Goal: Transaction & Acquisition: Download file/media

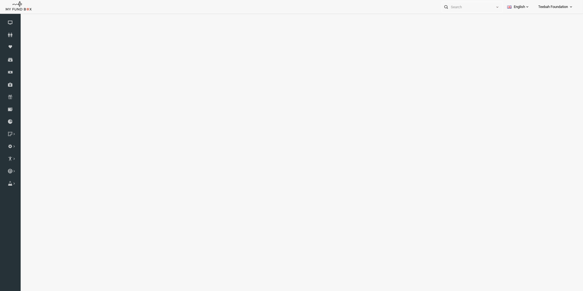
select select "100"
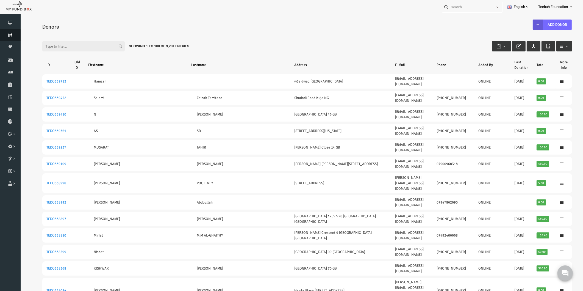
click at [10, 35] on icon at bounding box center [10, 35] width 21 height 4
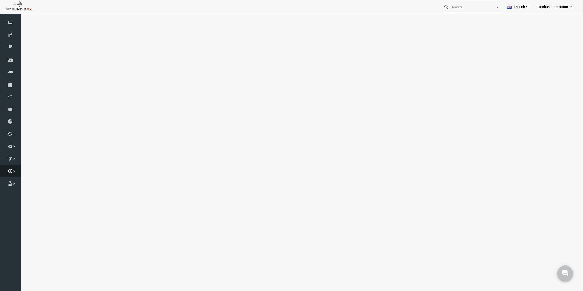
select select "100"
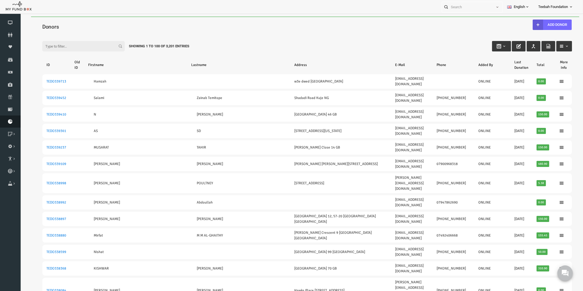
click at [12, 119] on icon at bounding box center [10, 121] width 21 height 4
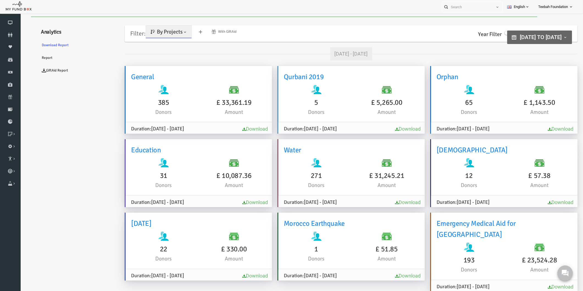
click at [160, 34] on span "By Projects" at bounding box center [159, 31] width 26 height 7
click at [153, 56] on link "By Causes" at bounding box center [158, 56] width 47 height 10
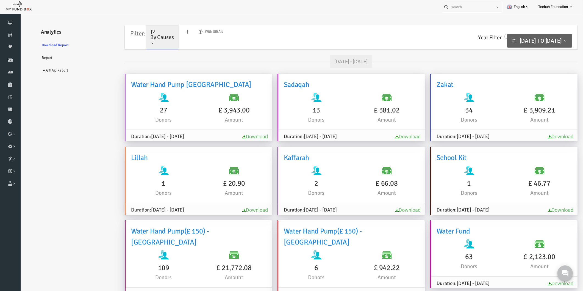
type input "[DATE]"
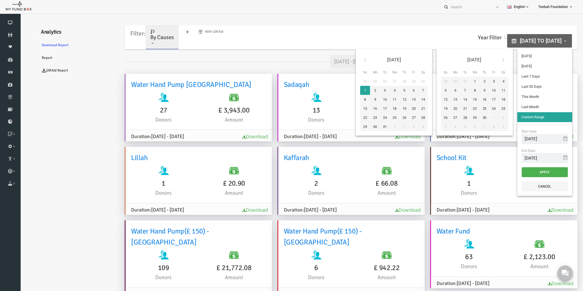
click at [547, 37] on button "[DATE] to [DATE]" at bounding box center [528, 40] width 65 height 13
type input "[DATE]"
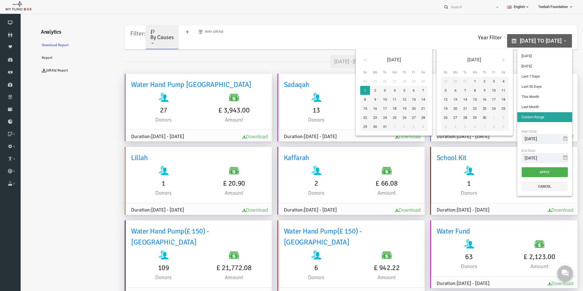
type input "[DATE]"
click at [533, 156] on input "[DATE]" at bounding box center [533, 158] width 46 height 10
type input "[DATE]"
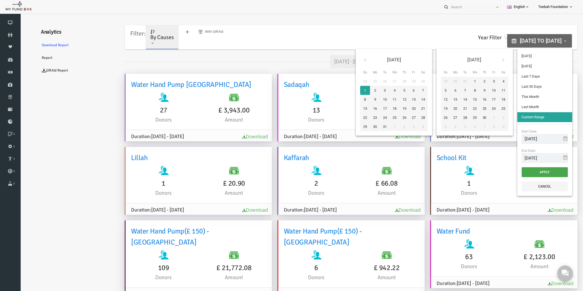
click at [527, 169] on button "Apply" at bounding box center [533, 172] width 46 height 10
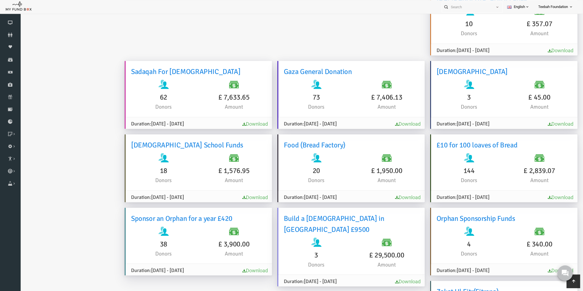
scroll to position [756, 0]
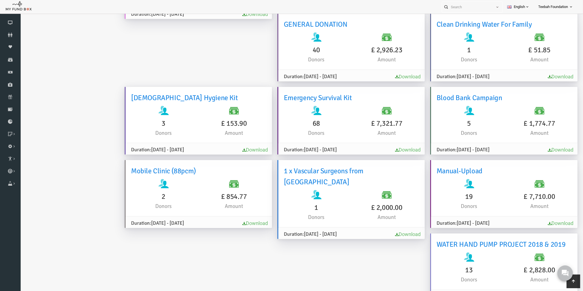
scroll to position [779, 0]
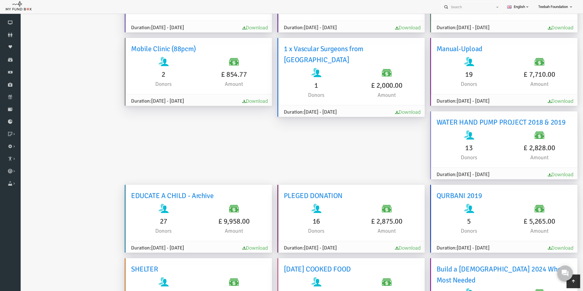
drag, startPoint x: 66, startPoint y: 162, endPoint x: 71, endPoint y: 162, distance: 5.5
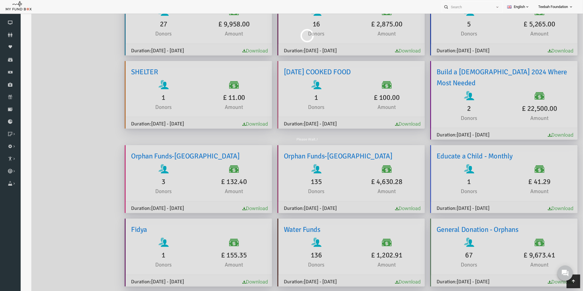
scroll to position [16, 0]
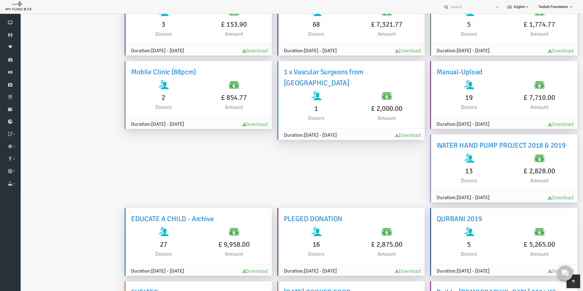
scroll to position [976, 0]
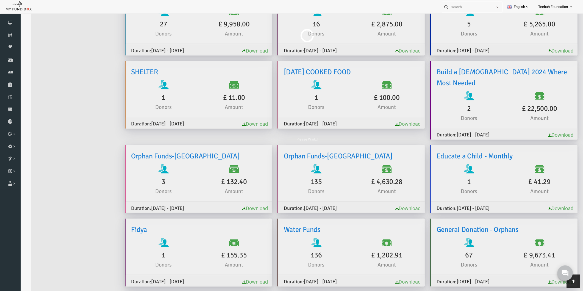
scroll to position [16, 0]
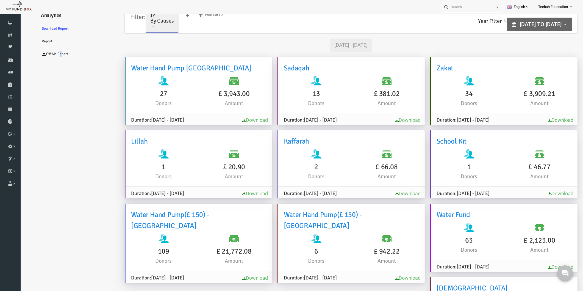
drag, startPoint x: 49, startPoint y: 137, endPoint x: 51, endPoint y: 134, distance: 3.4
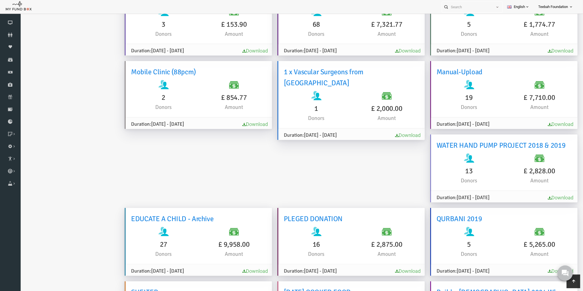
scroll to position [976, 0]
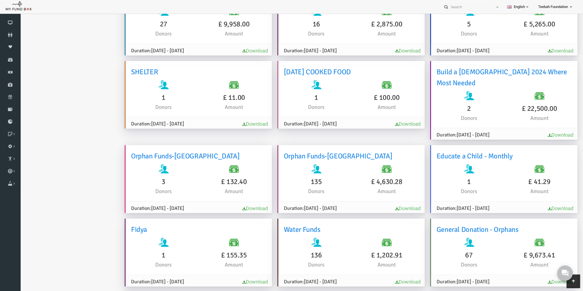
click at [68, 159] on ul "Analytics Download Report Report GiftAid Report" at bounding box center [67, 182] width 82 height 2272
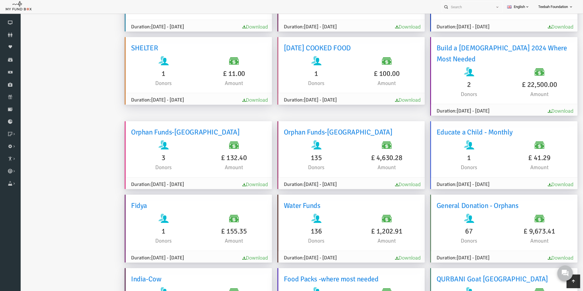
scroll to position [1037, 0]
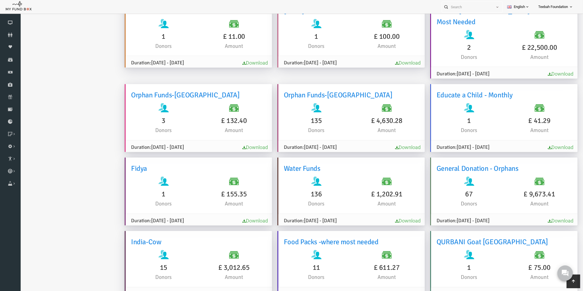
click at [384, 290] on link "Download" at bounding box center [397, 294] width 26 height 6
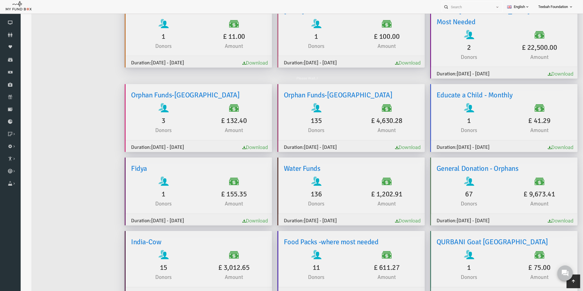
scroll to position [16, 0]
